Goal: Entertainment & Leisure: Consume media (video, audio)

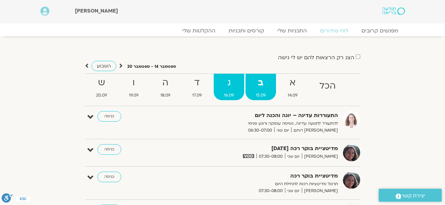
click at [233, 84] on strong "ג" at bounding box center [229, 83] width 30 height 15
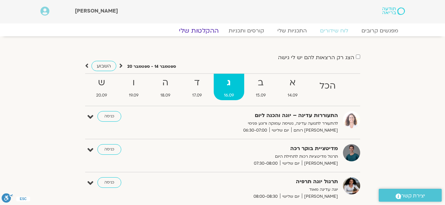
click at [203, 30] on link "ההקלטות שלי" at bounding box center [199, 31] width 56 height 8
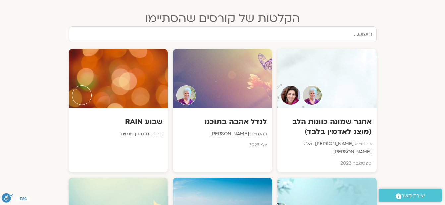
scroll to position [596, 0]
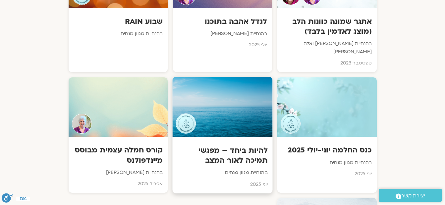
click at [219, 124] on div at bounding box center [222, 107] width 100 height 60
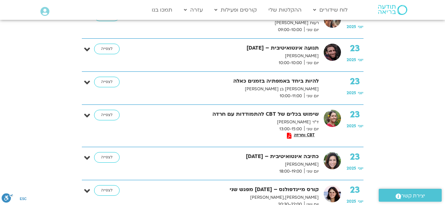
scroll to position [2120, 0]
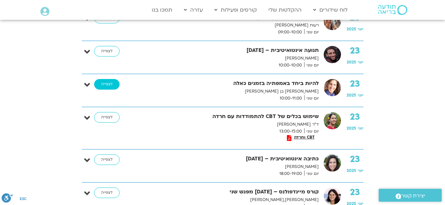
click at [106, 79] on link "לצפייה" at bounding box center [107, 84] width 26 height 11
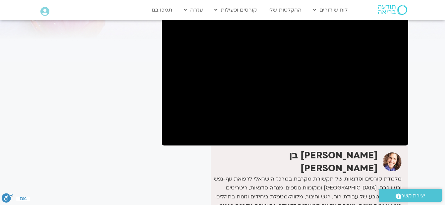
scroll to position [66, 0]
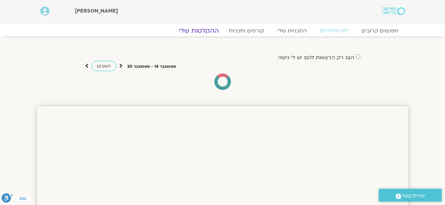
click at [204, 32] on link "ההקלטות שלי" at bounding box center [199, 31] width 56 height 8
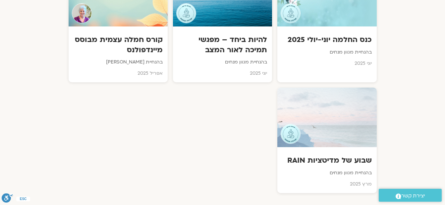
scroll to position [662, 0]
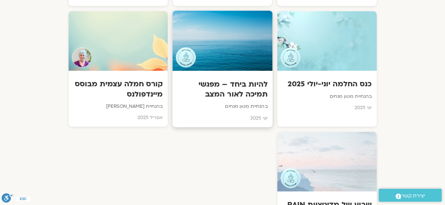
click at [224, 82] on h3 "להיות ביחד – מפגשי תמיכה לאור המצב" at bounding box center [222, 89] width 90 height 20
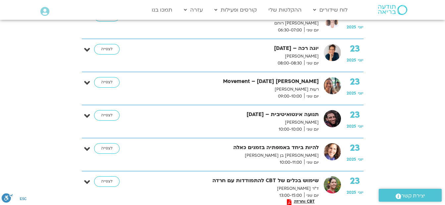
scroll to position [2120, 0]
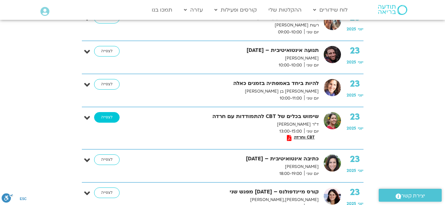
click at [111, 112] on link "לצפייה" at bounding box center [107, 117] width 26 height 11
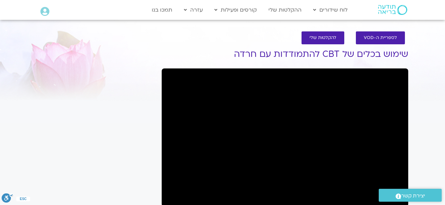
scroll to position [33, 0]
